Goal: Task Accomplishment & Management: Complete application form

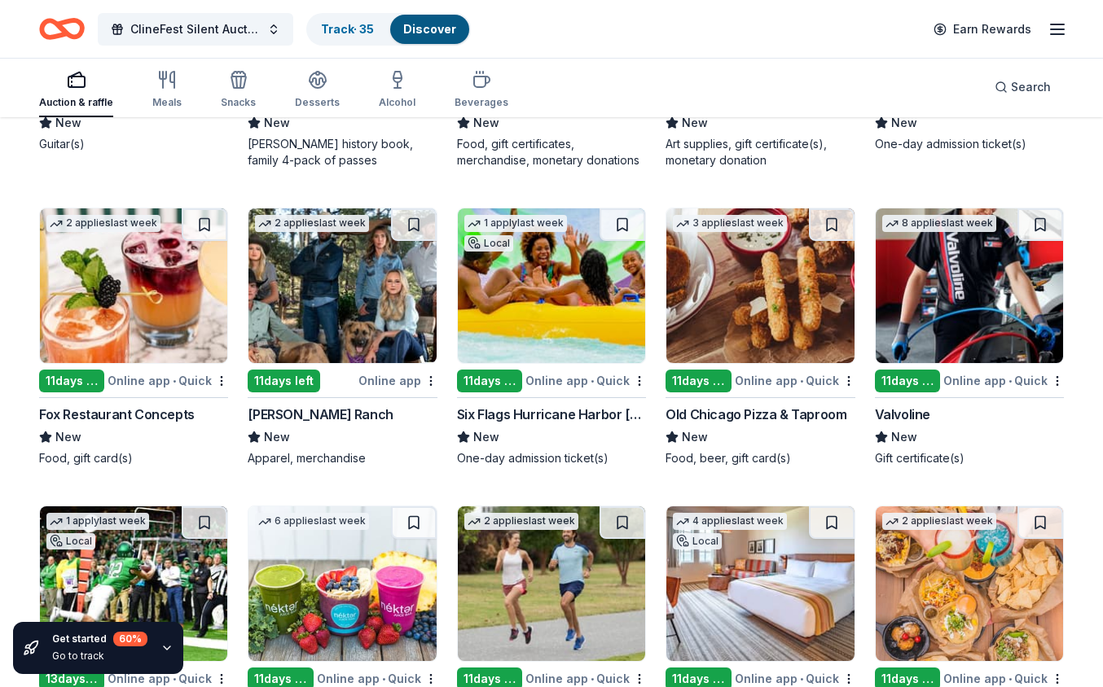
scroll to position [4788, 0]
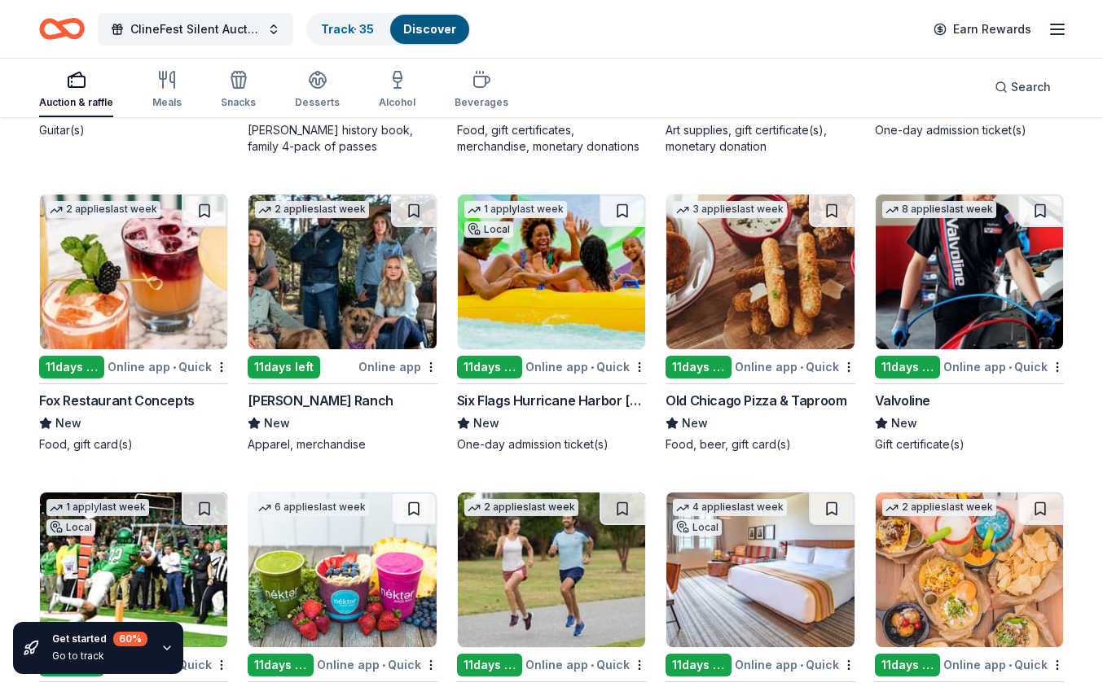
click at [498, 362] on div "11 days left" at bounding box center [489, 367] width 65 height 23
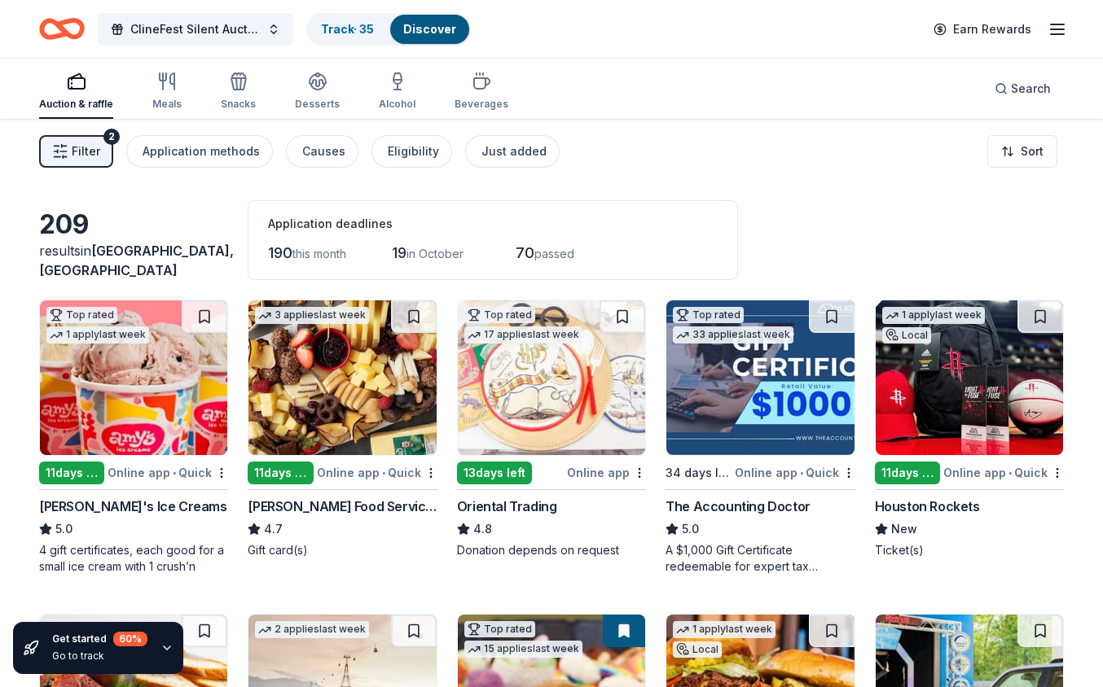
scroll to position [0, 0]
click at [533, 258] on span "70" at bounding box center [524, 252] width 19 height 17
click at [191, 148] on div "Application methods" at bounding box center [201, 152] width 117 height 20
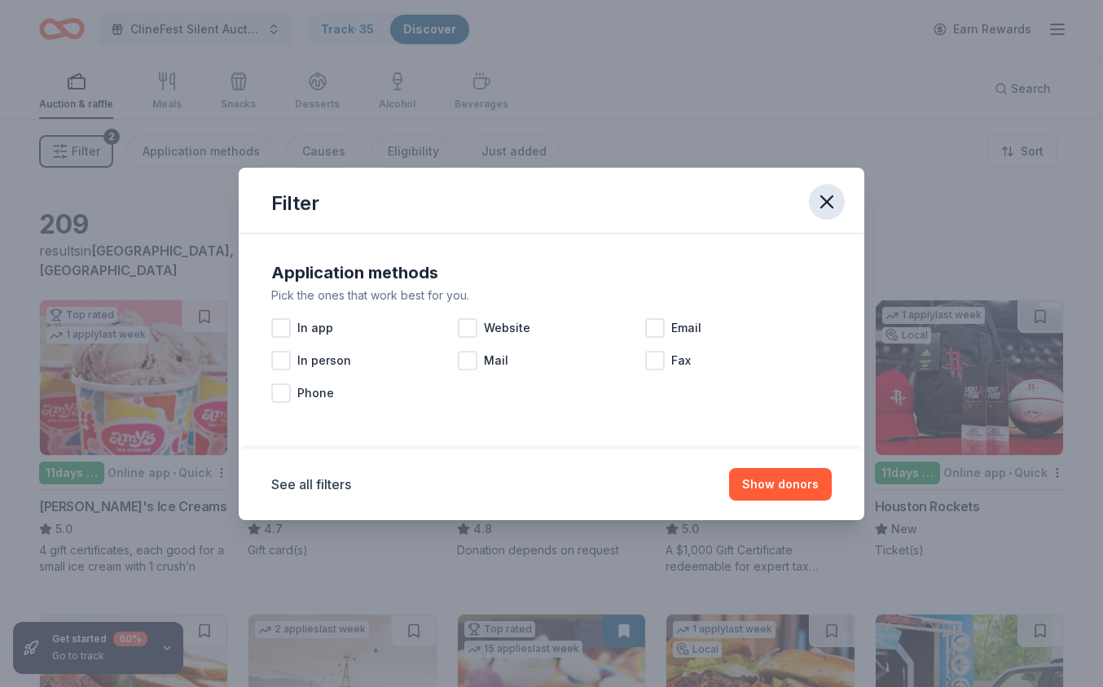
click at [822, 203] on icon "button" at bounding box center [826, 202] width 23 height 23
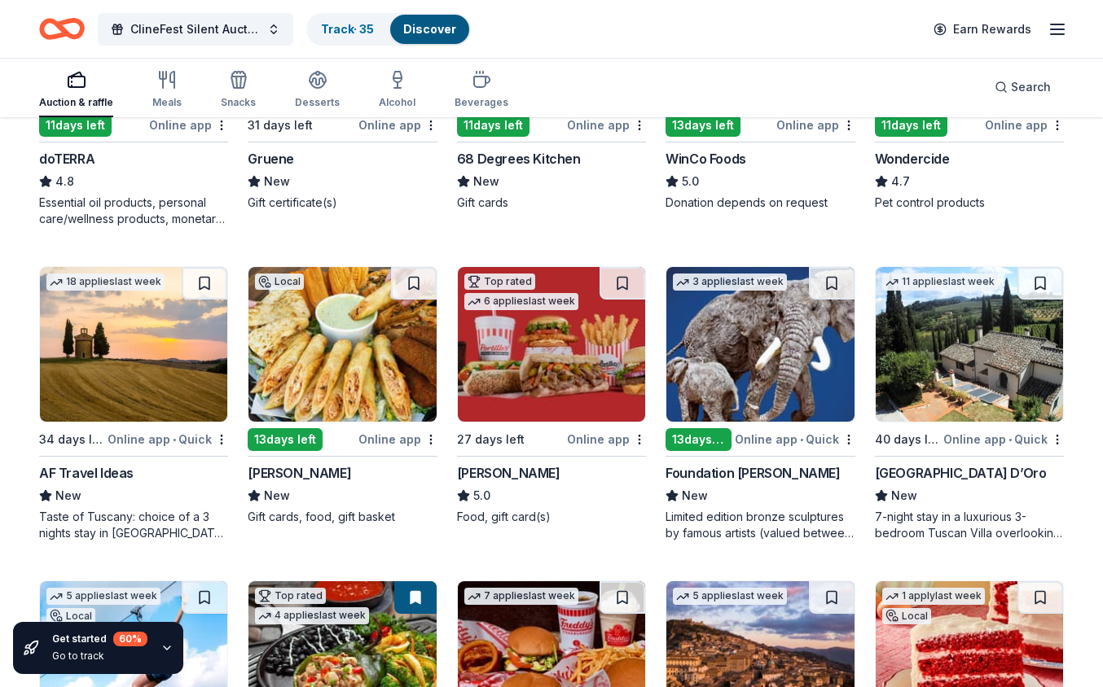
scroll to position [773, 0]
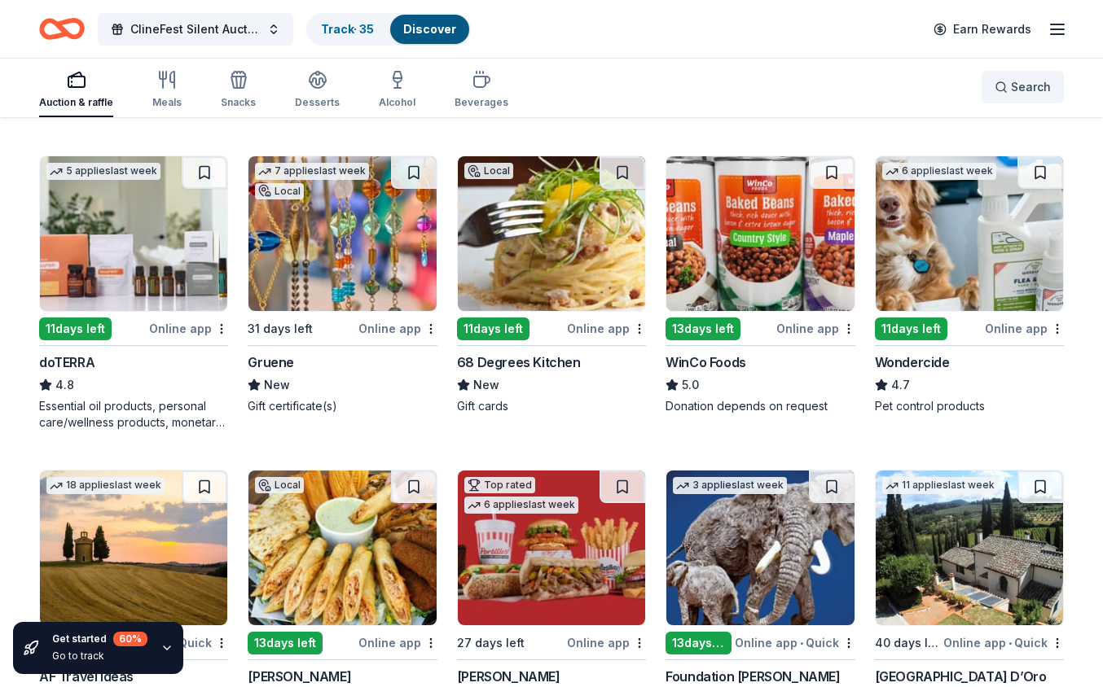
click at [1014, 98] on button "Search" at bounding box center [1022, 87] width 82 height 33
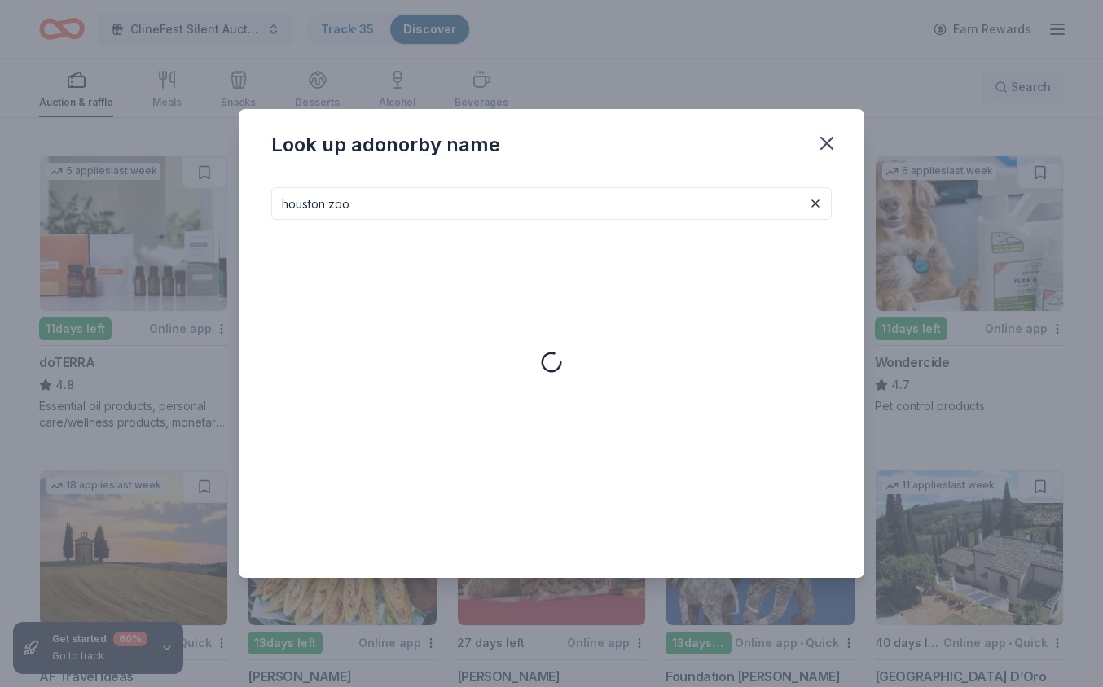
type input "houston zoo"
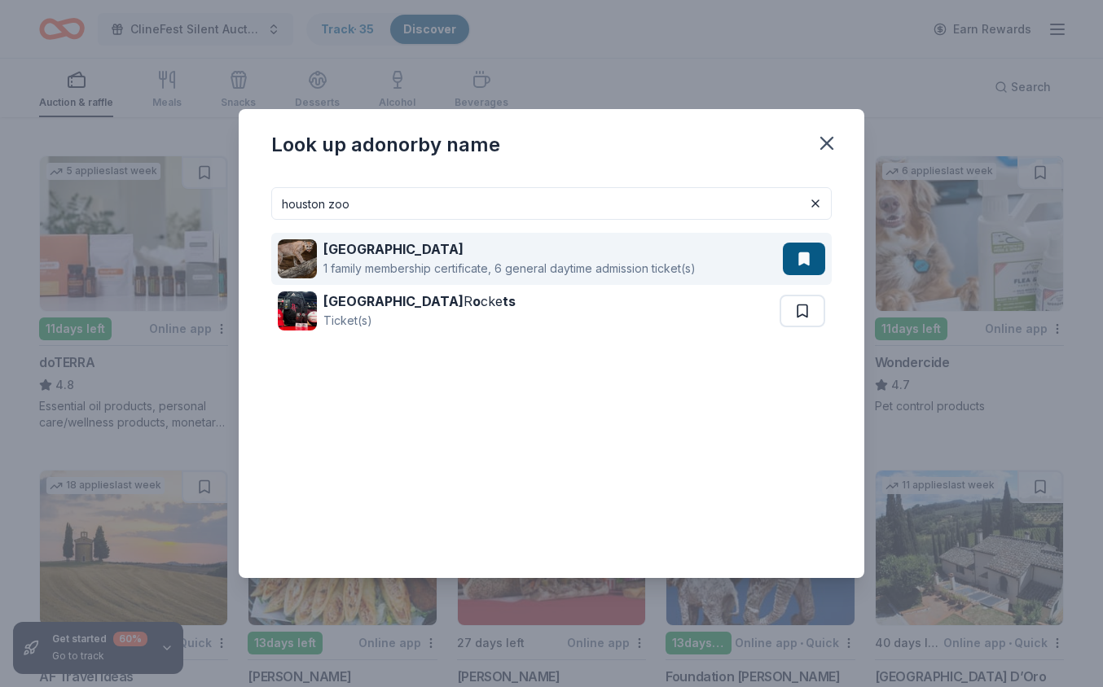
click at [559, 261] on div "1 family membership certificate, 6 general daytime admission ticket(s)" at bounding box center [509, 269] width 372 height 20
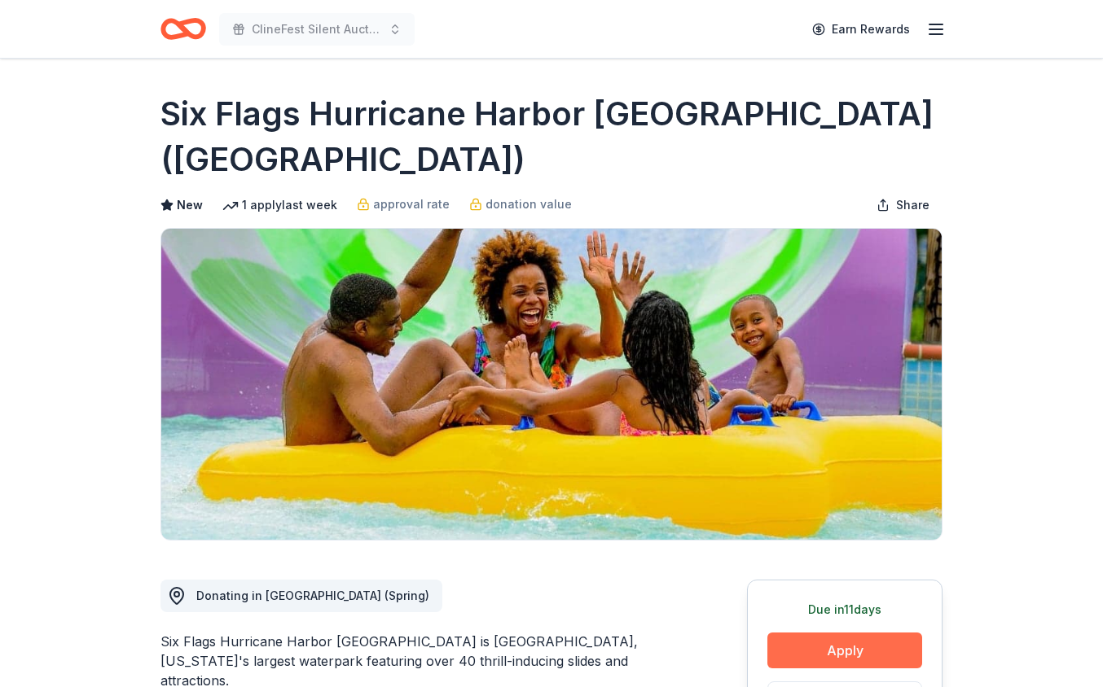
click at [826, 633] on button "Apply" at bounding box center [844, 651] width 155 height 36
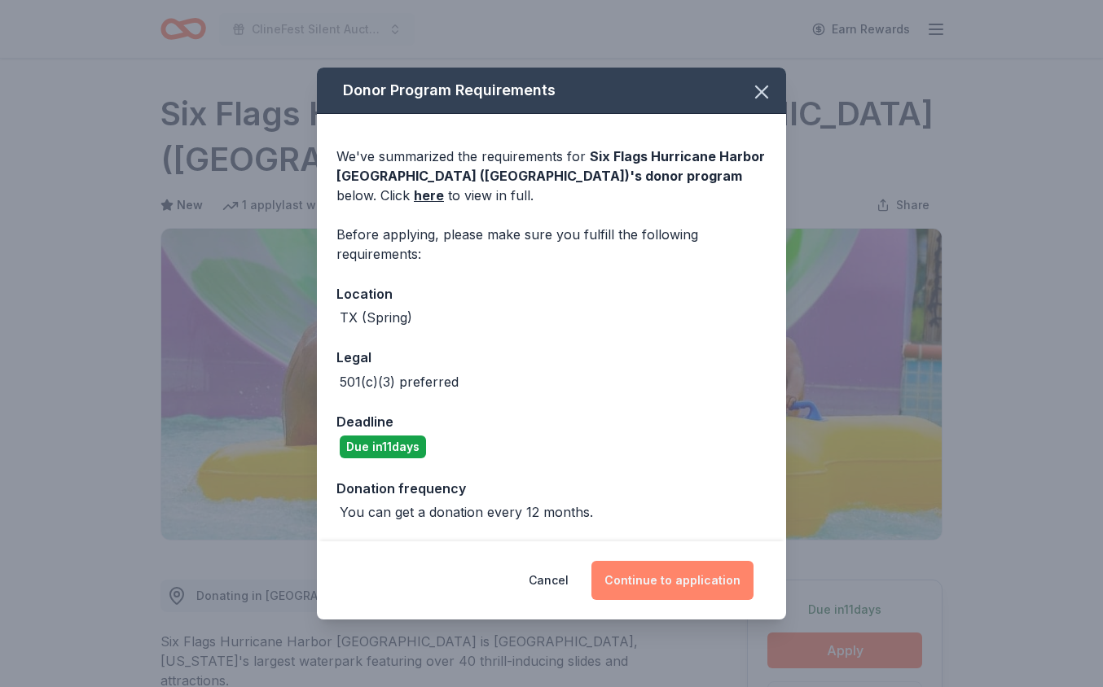
click at [648, 579] on button "Continue to application" at bounding box center [672, 580] width 162 height 39
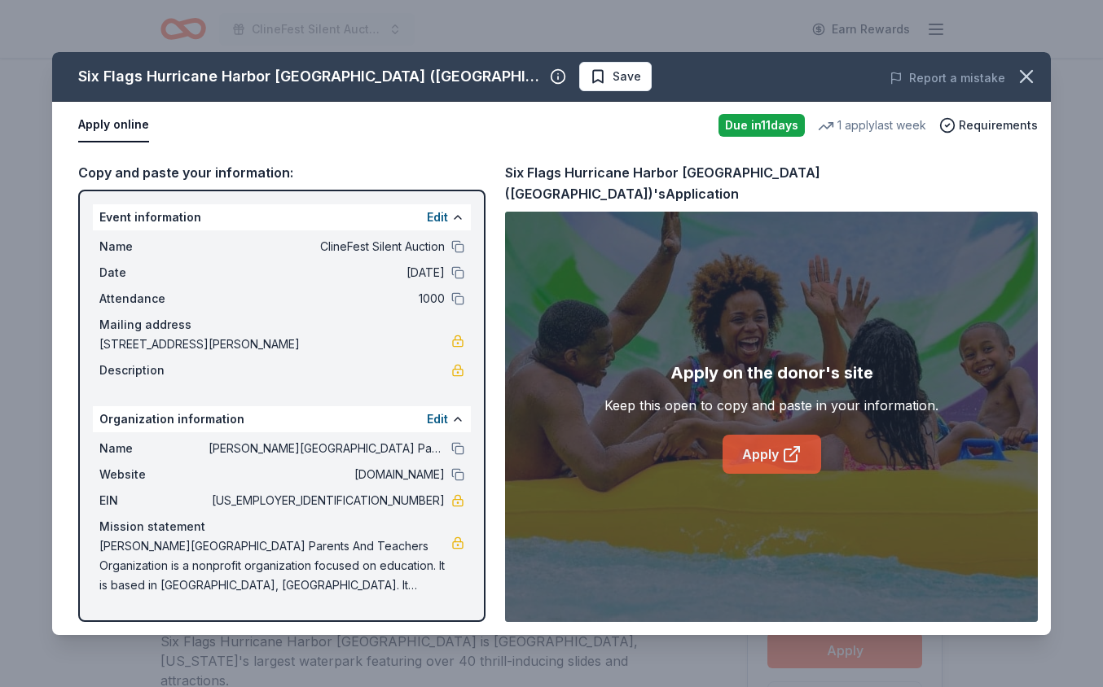
click at [750, 449] on link "Apply" at bounding box center [771, 454] width 99 height 39
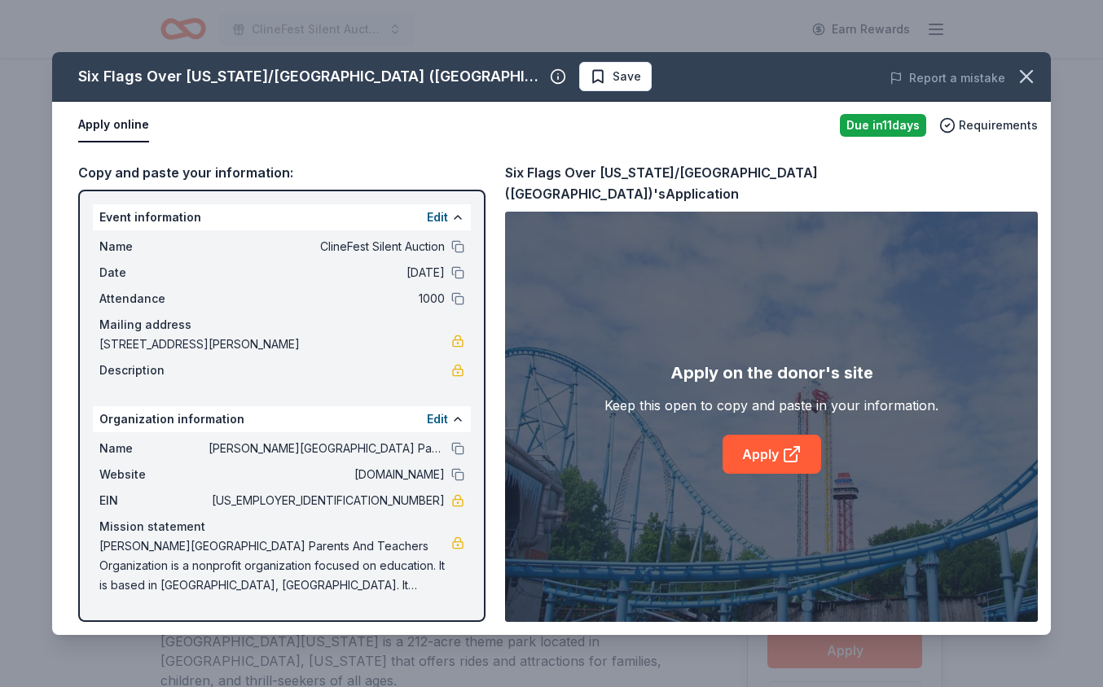
scroll to position [158, 0]
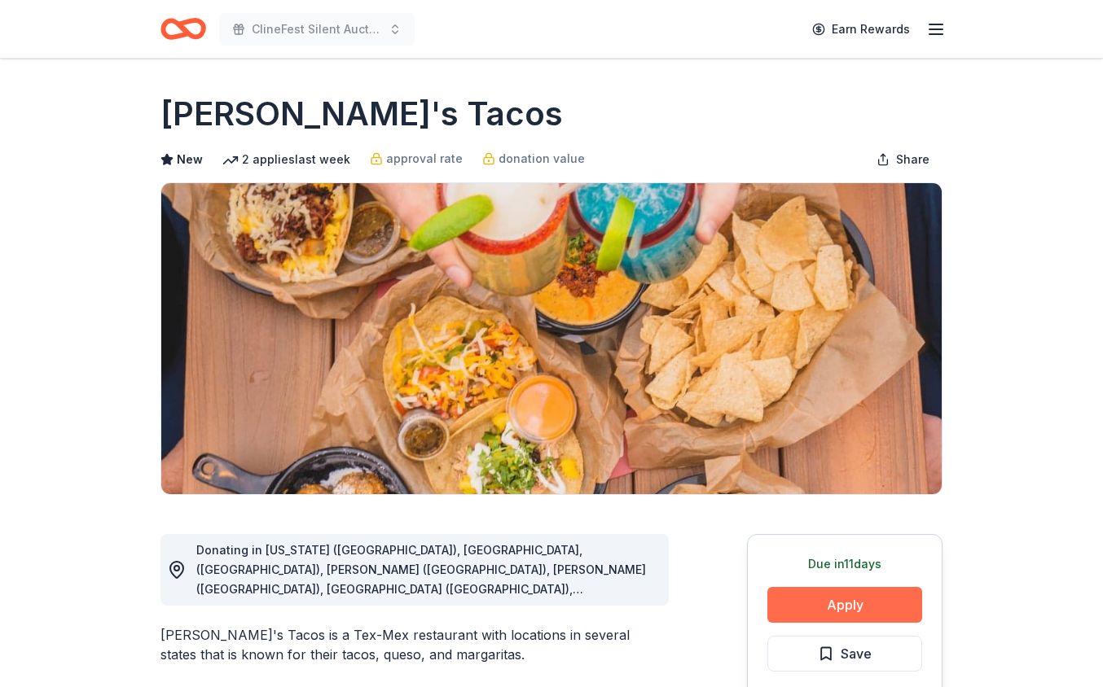
click at [841, 605] on button "Apply" at bounding box center [844, 605] width 155 height 36
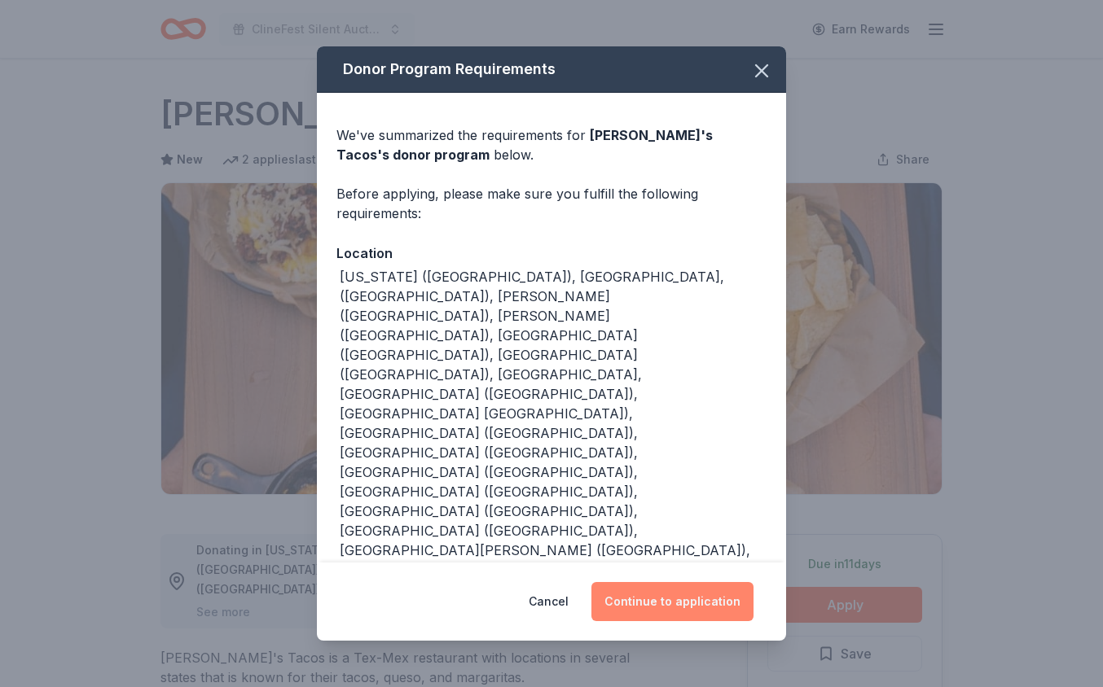
click at [663, 582] on button "Continue to application" at bounding box center [672, 601] width 162 height 39
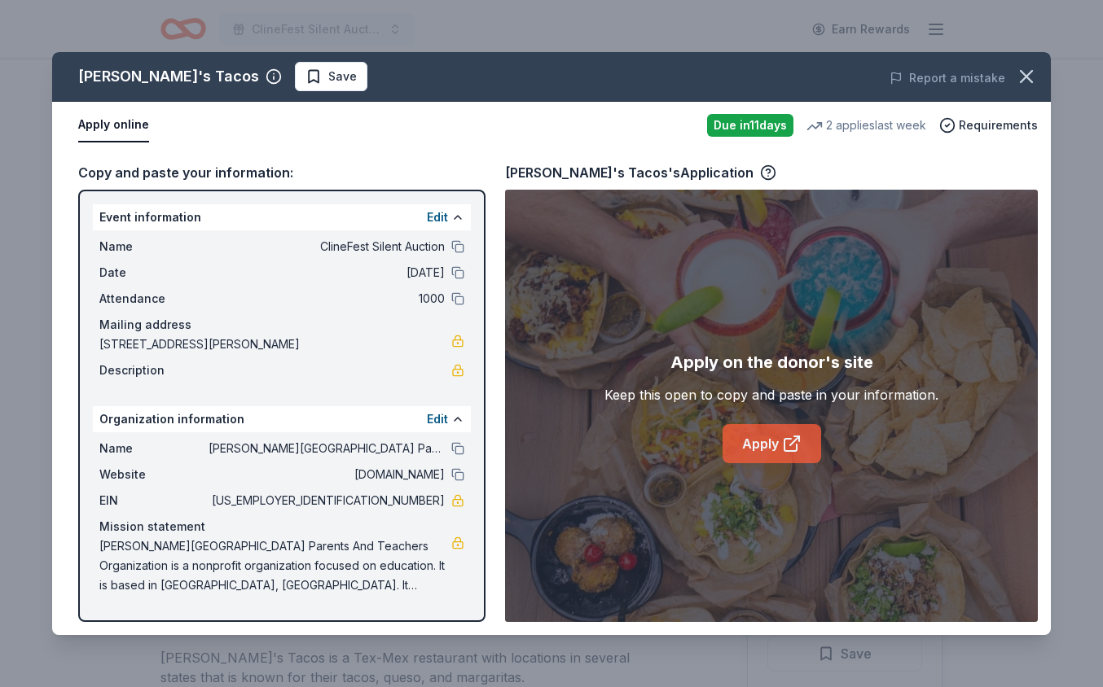
click at [768, 457] on link "Apply" at bounding box center [771, 443] width 99 height 39
click at [759, 444] on link "Apply" at bounding box center [771, 443] width 99 height 39
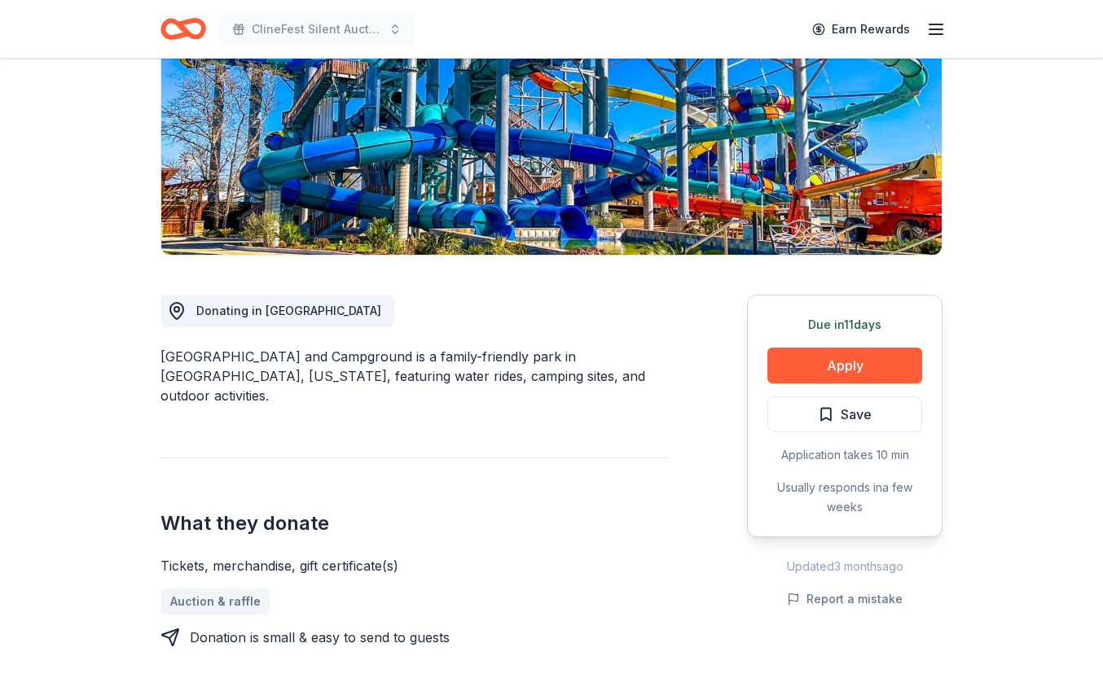
scroll to position [240, 0]
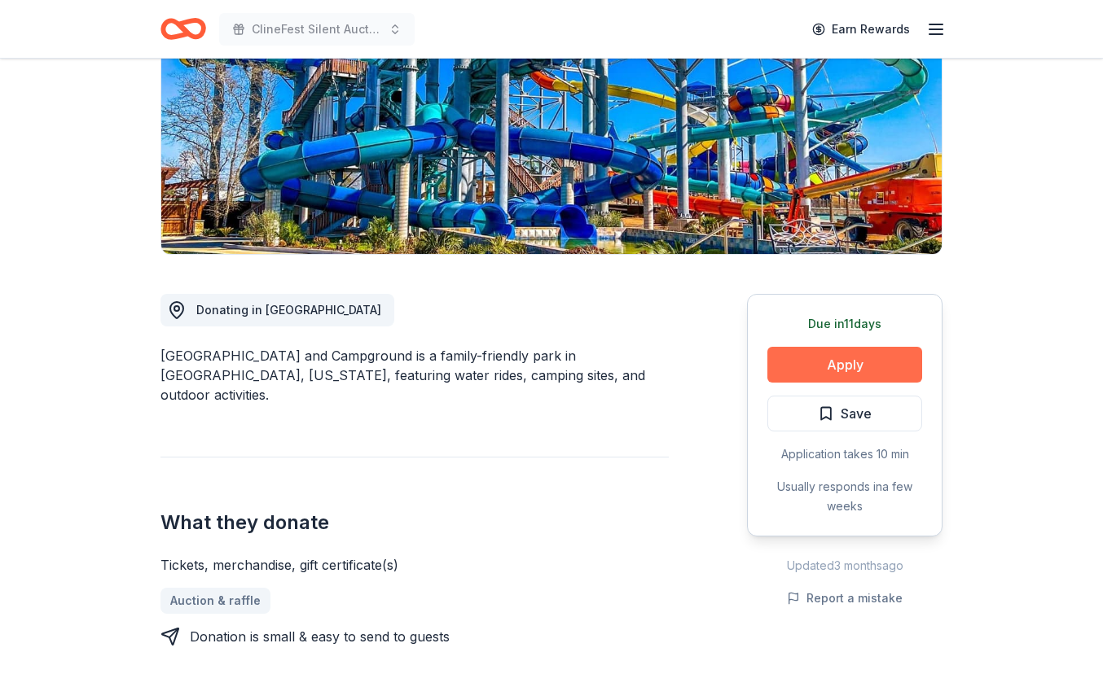
click at [846, 367] on button "Apply" at bounding box center [844, 365] width 155 height 36
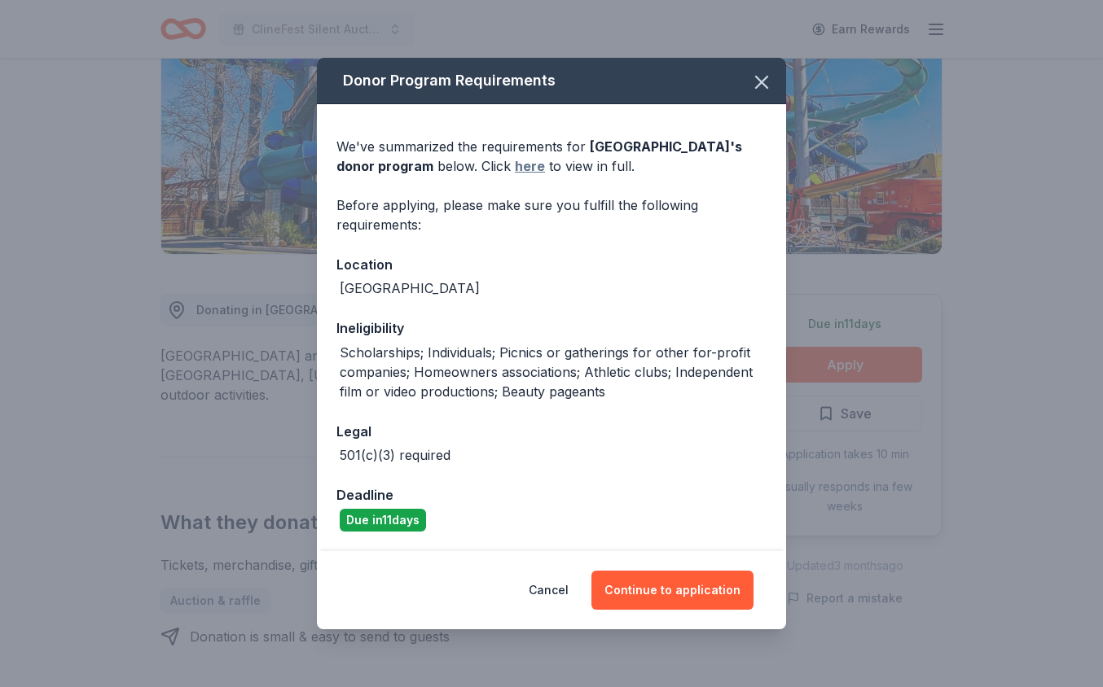
click at [545, 168] on link "here" at bounding box center [530, 166] width 30 height 20
click at [760, 89] on icon "button" at bounding box center [761, 82] width 23 height 23
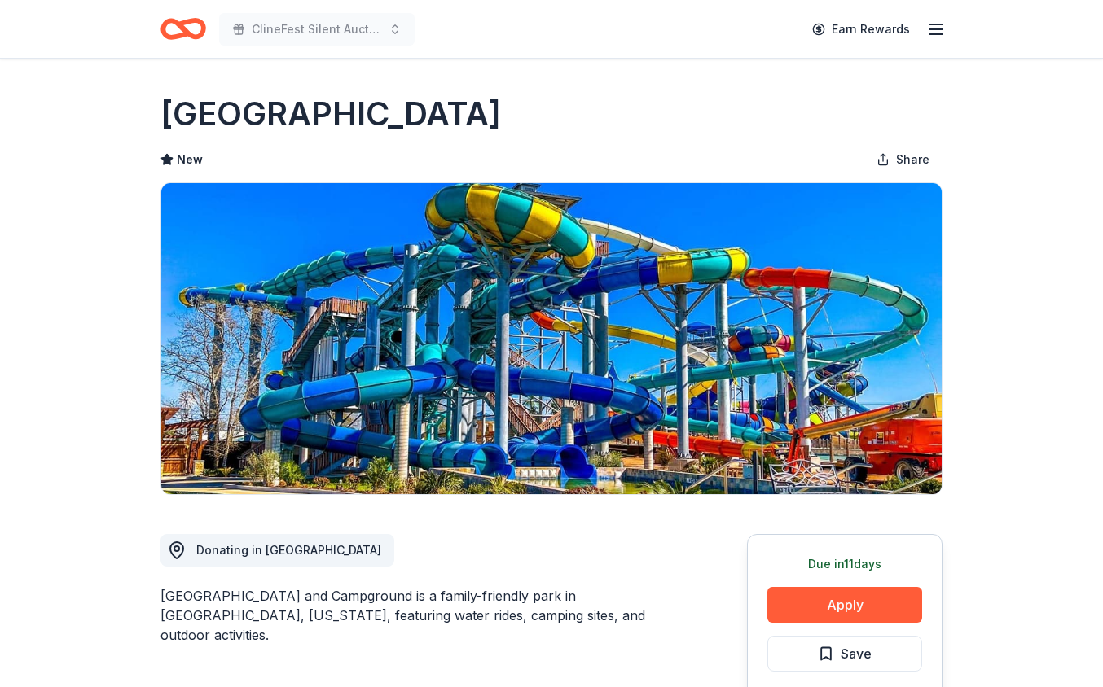
scroll to position [0, 0]
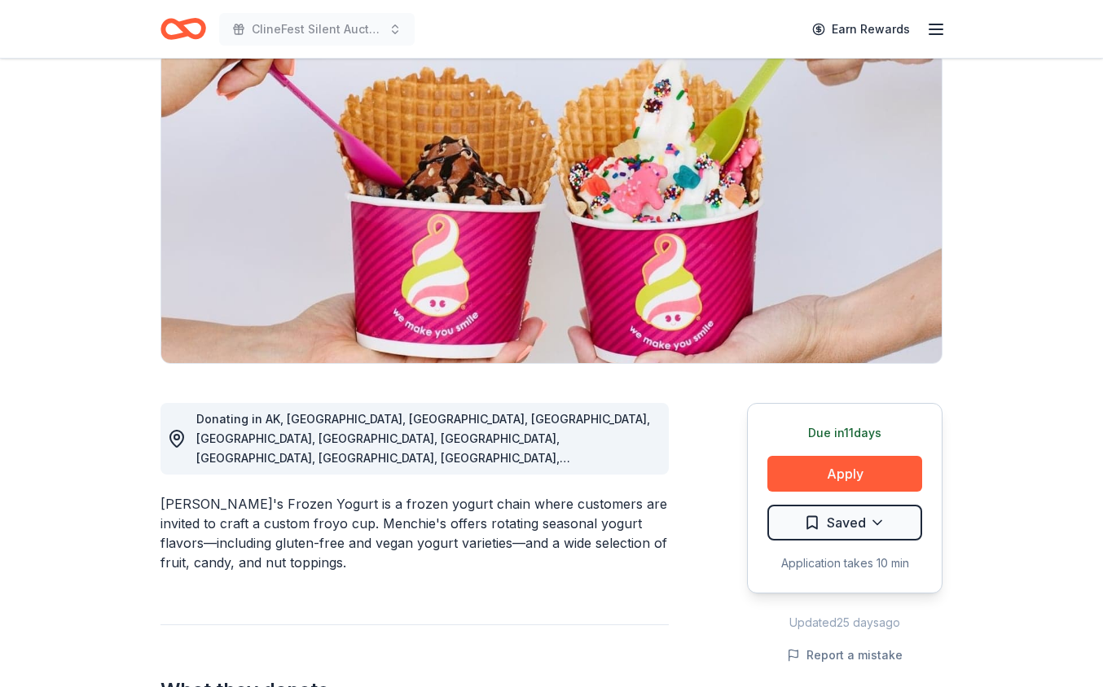
scroll to position [172, 0]
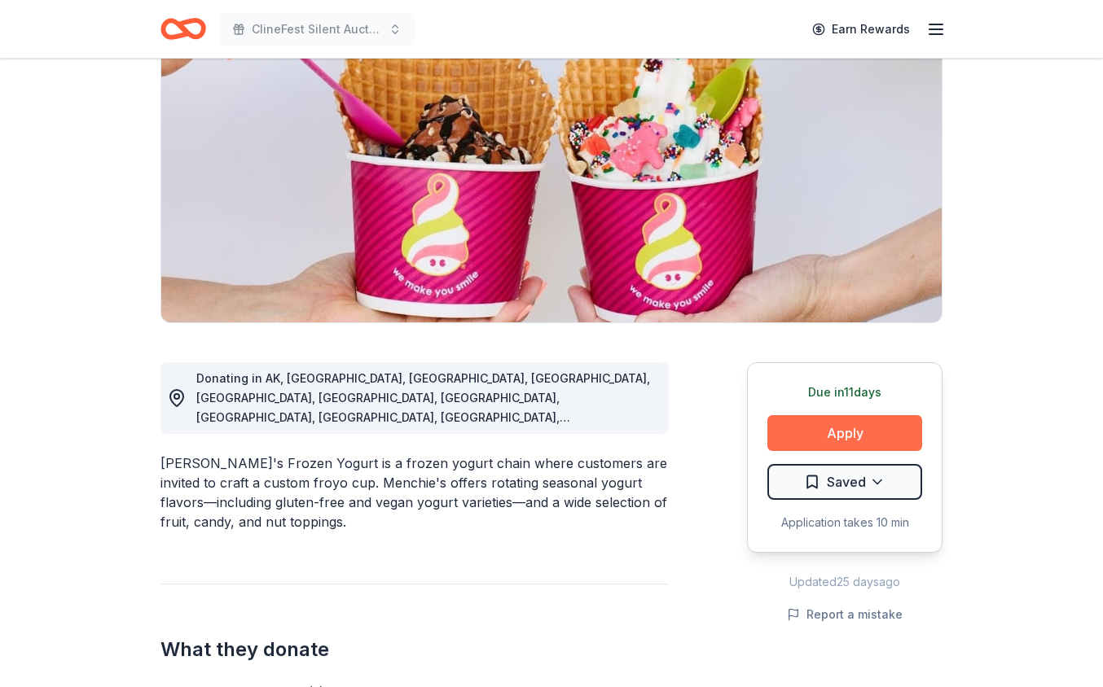
click at [829, 427] on button "Apply" at bounding box center [844, 433] width 155 height 36
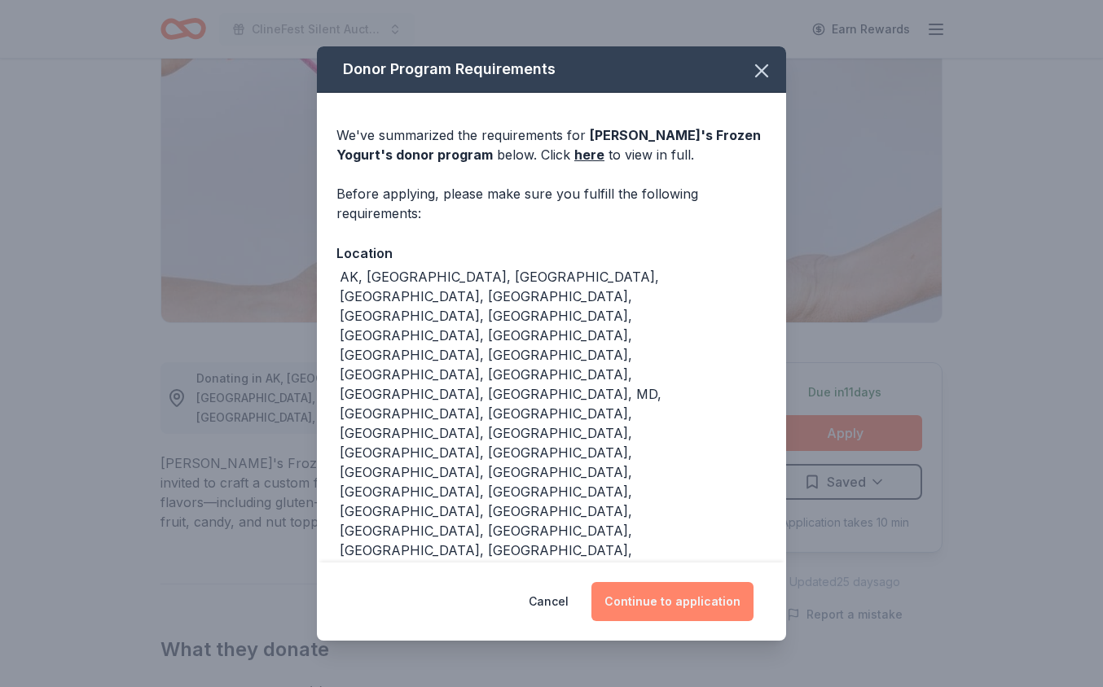
click at [715, 582] on button "Continue to application" at bounding box center [672, 601] width 162 height 39
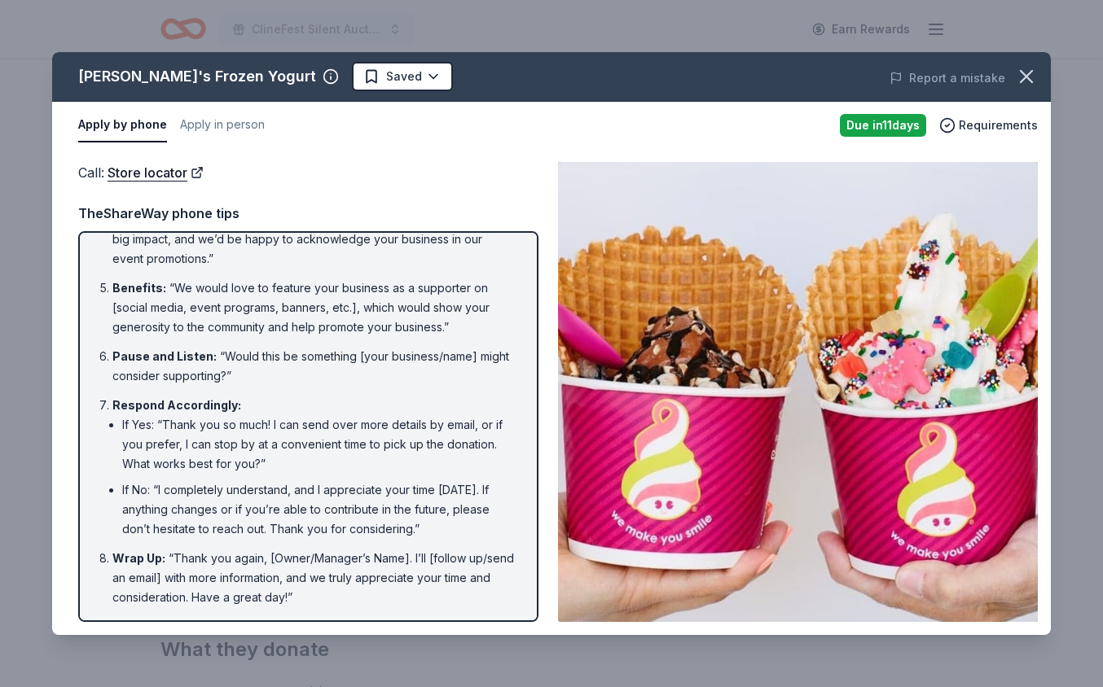
scroll to position [279, 0]
click at [226, 121] on button "Apply in person" at bounding box center [222, 125] width 85 height 34
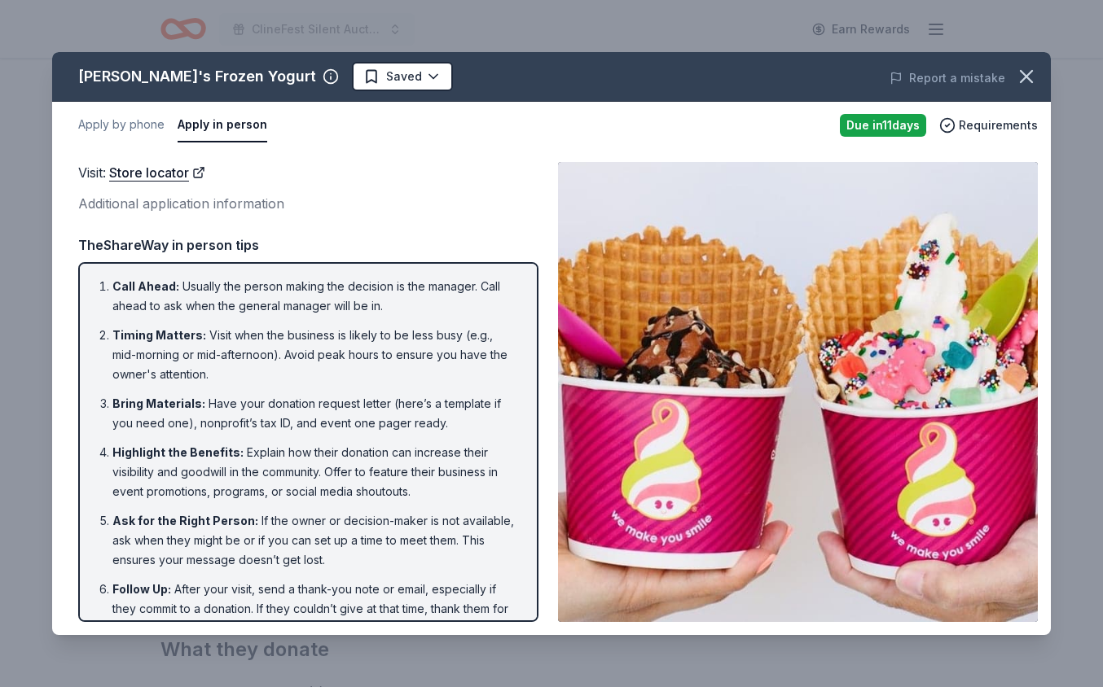
scroll to position [0, 0]
click at [1024, 78] on icon "button" at bounding box center [1025, 76] width 11 height 11
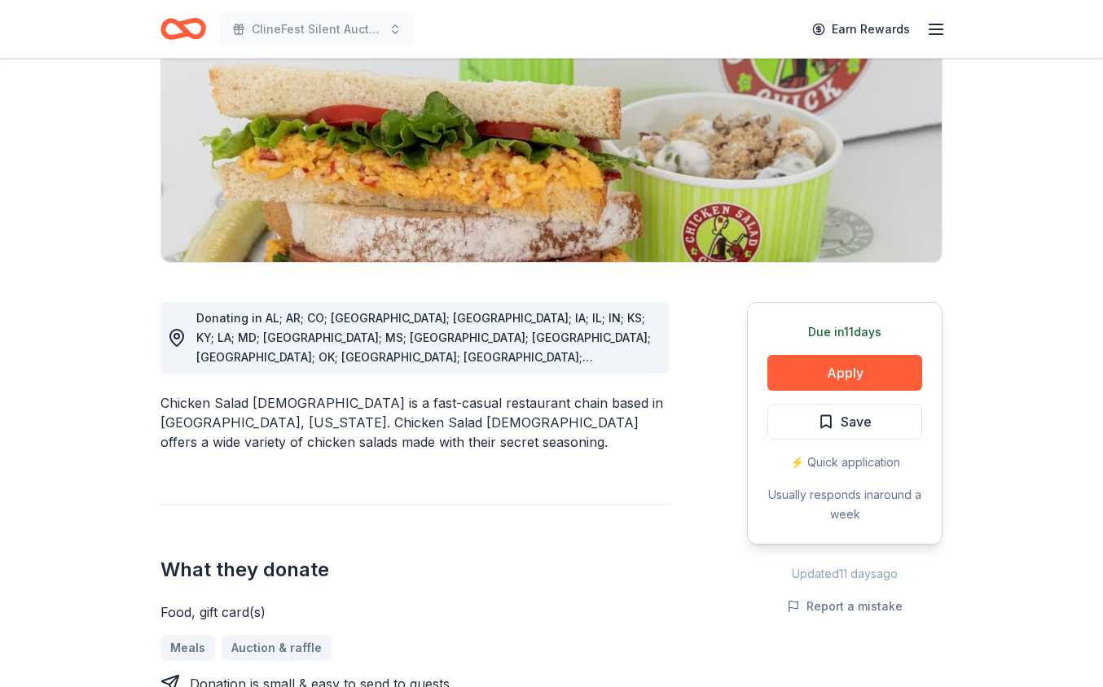
scroll to position [234, 0]
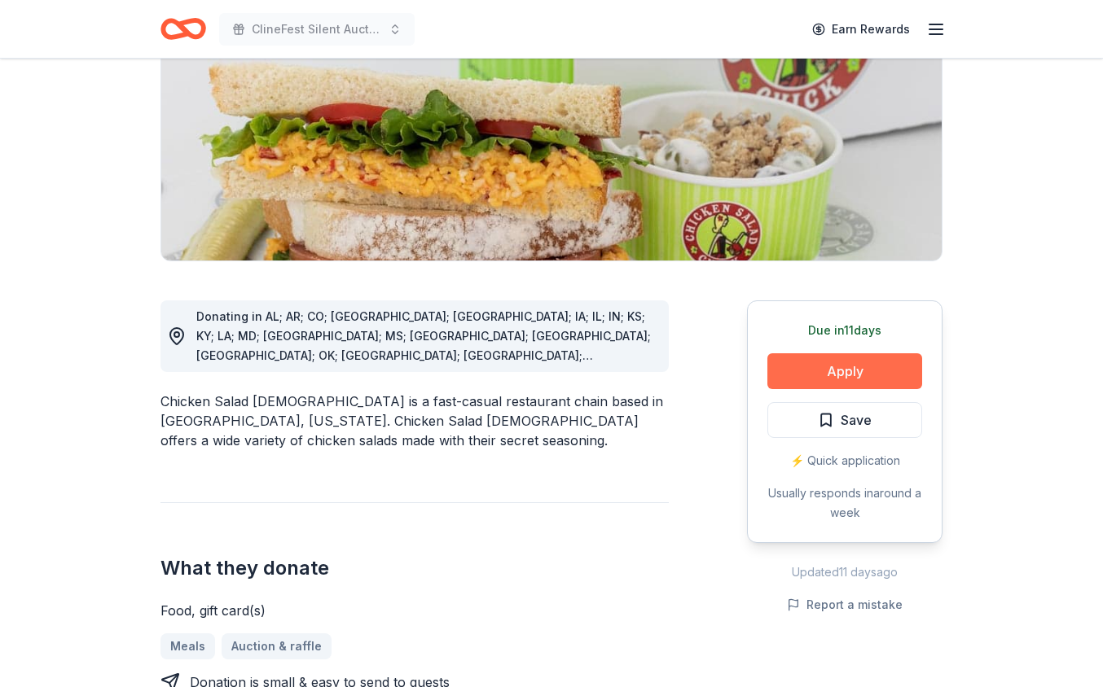
click at [844, 374] on button "Apply" at bounding box center [844, 371] width 155 height 36
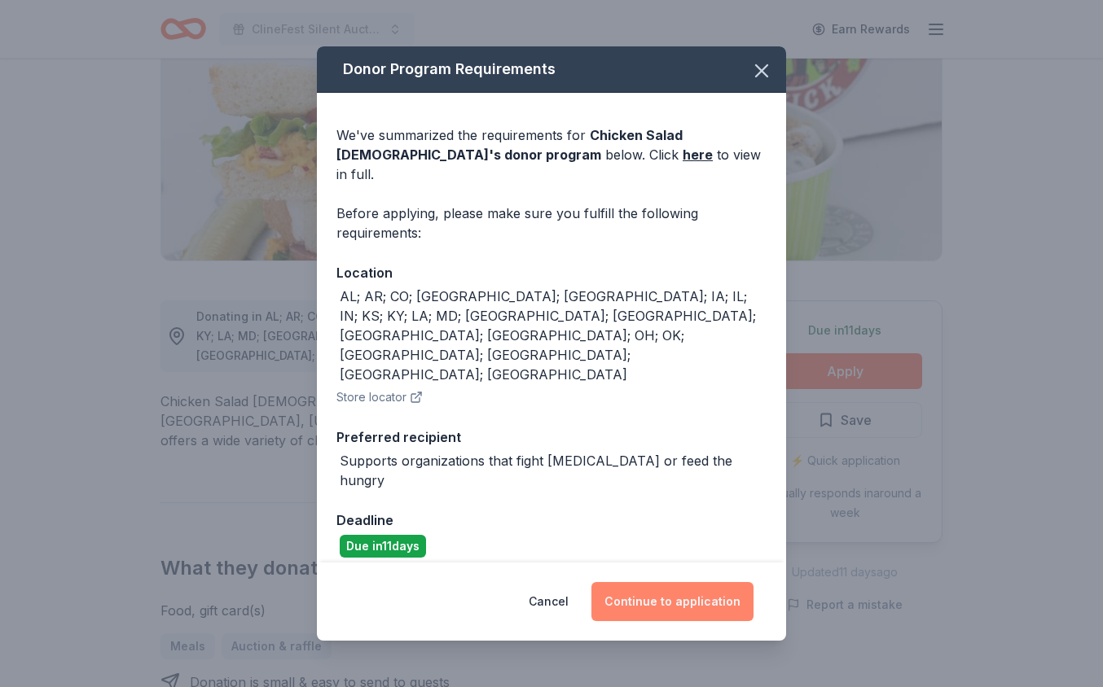
click at [650, 582] on button "Continue to application" at bounding box center [672, 601] width 162 height 39
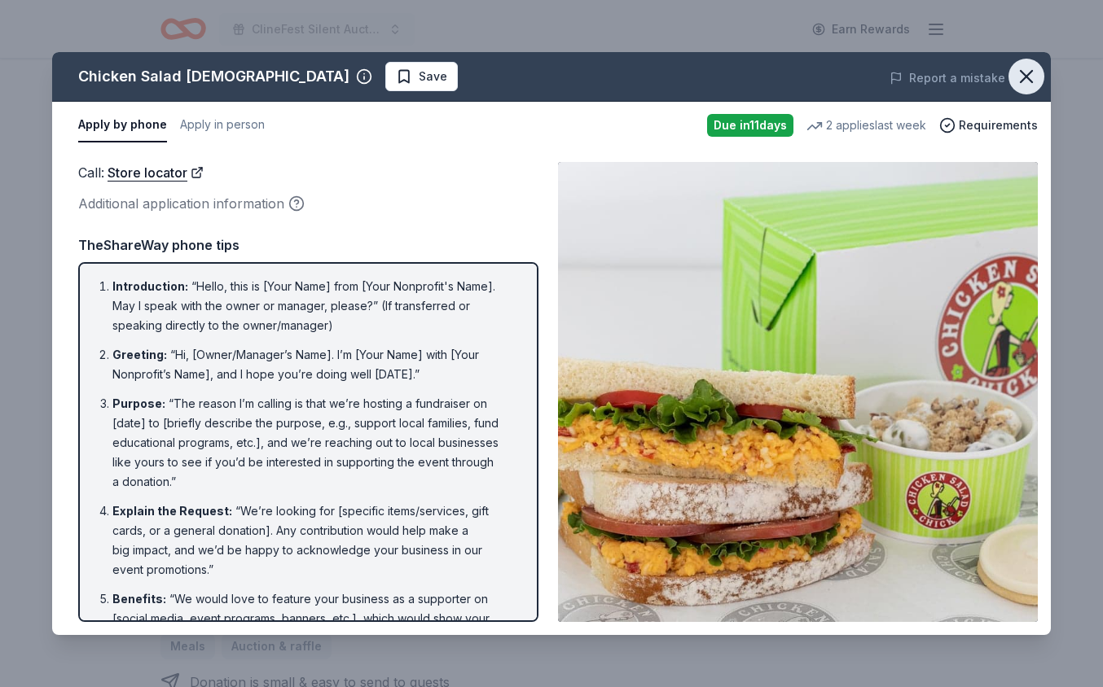
click at [1024, 77] on icon "button" at bounding box center [1026, 76] width 23 height 23
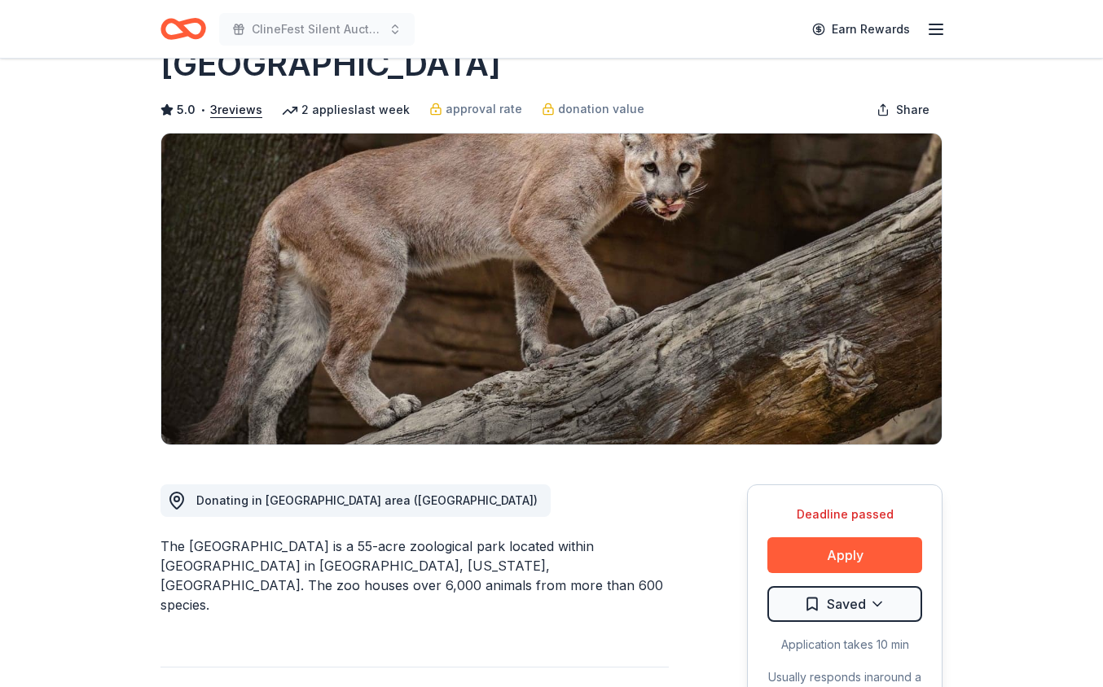
scroll to position [115, 0]
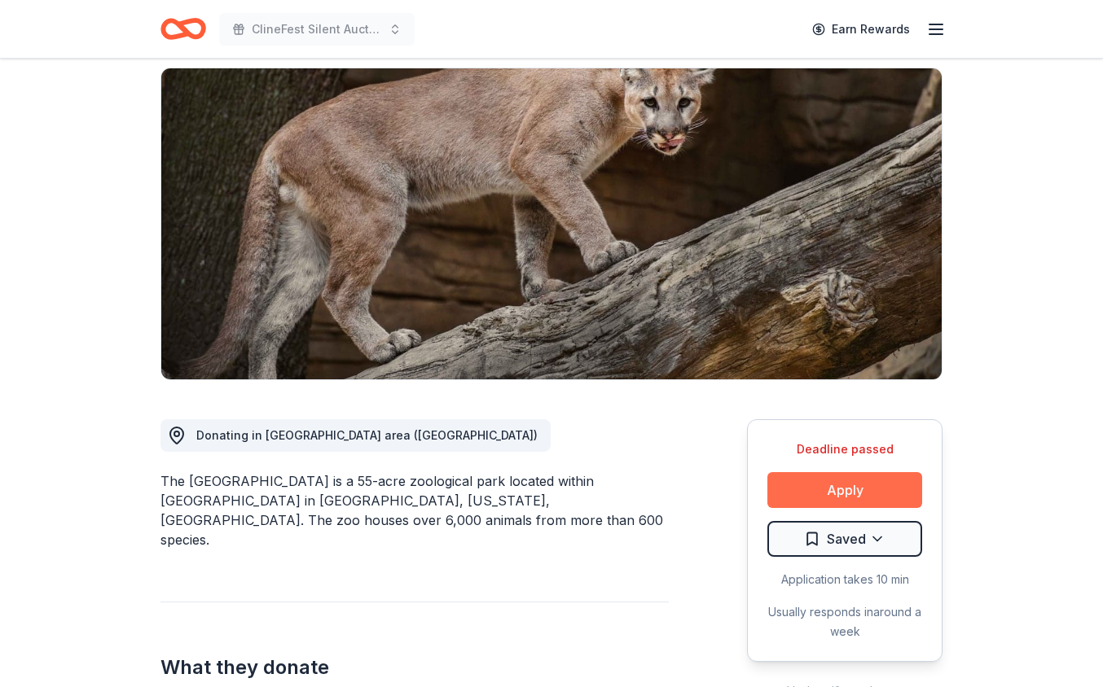
click at [818, 488] on button "Apply" at bounding box center [844, 490] width 155 height 36
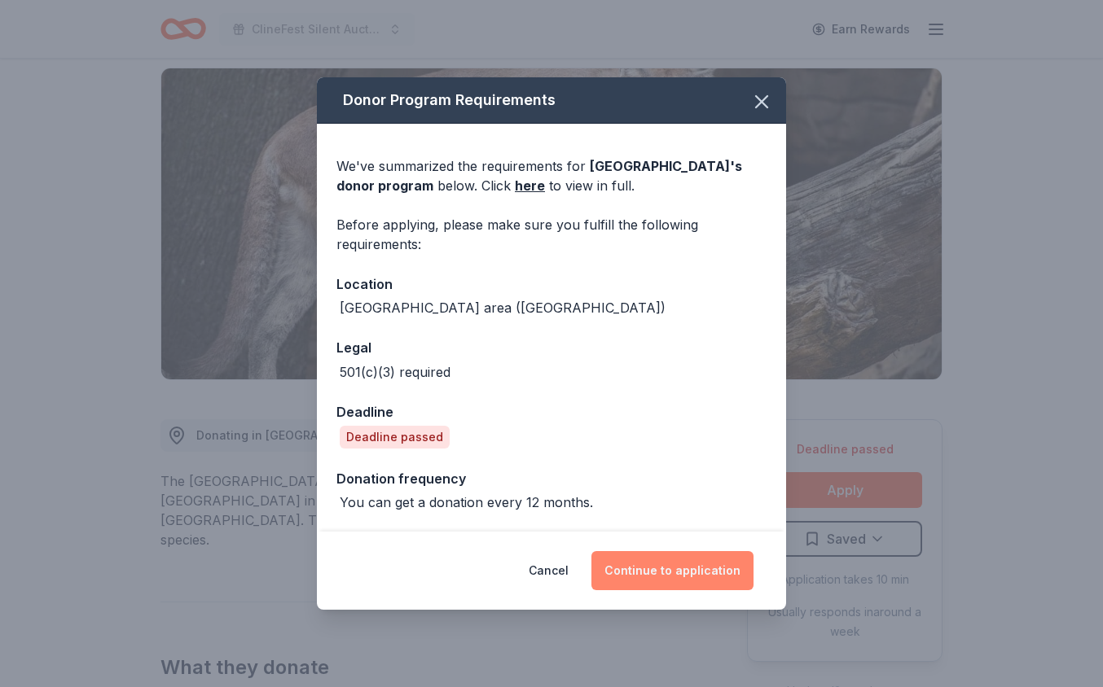
click at [639, 579] on button "Continue to application" at bounding box center [672, 570] width 162 height 39
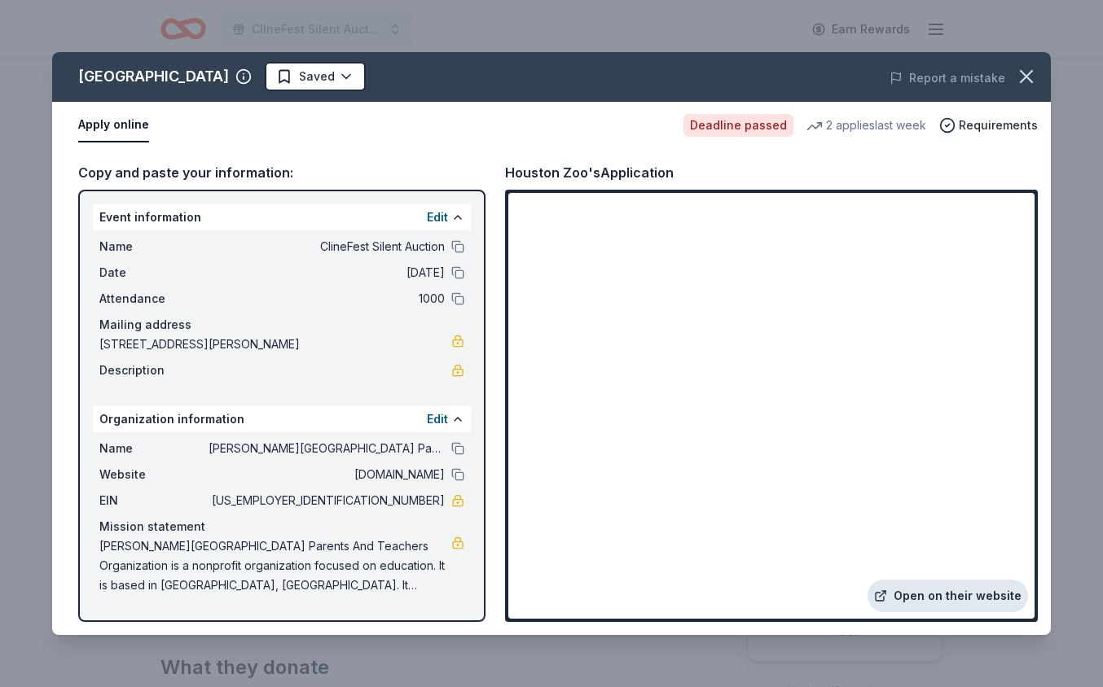
click at [936, 597] on link "Open on their website" at bounding box center [947, 596] width 160 height 33
